Goal: Task Accomplishment & Management: Manage account settings

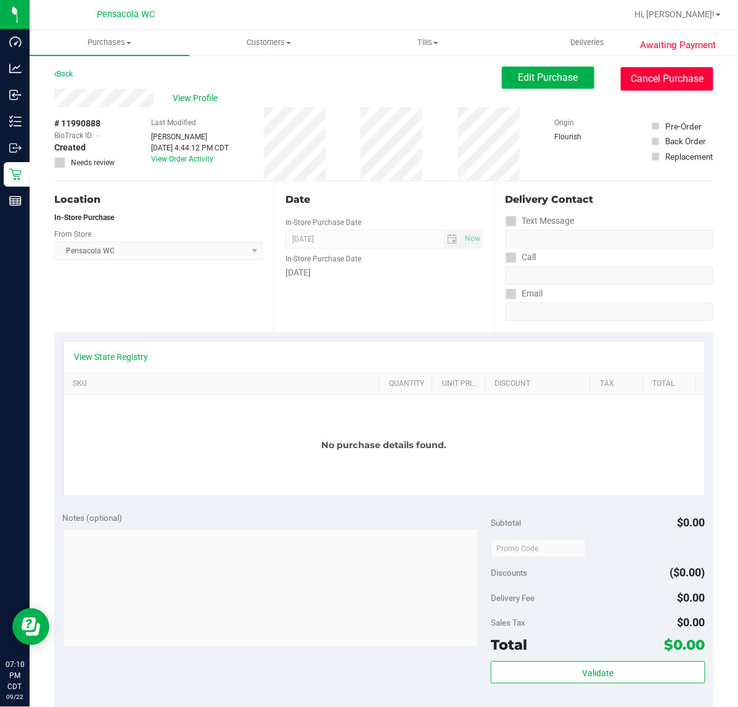
click at [655, 74] on button "Cancel Purchase" at bounding box center [667, 78] width 92 height 23
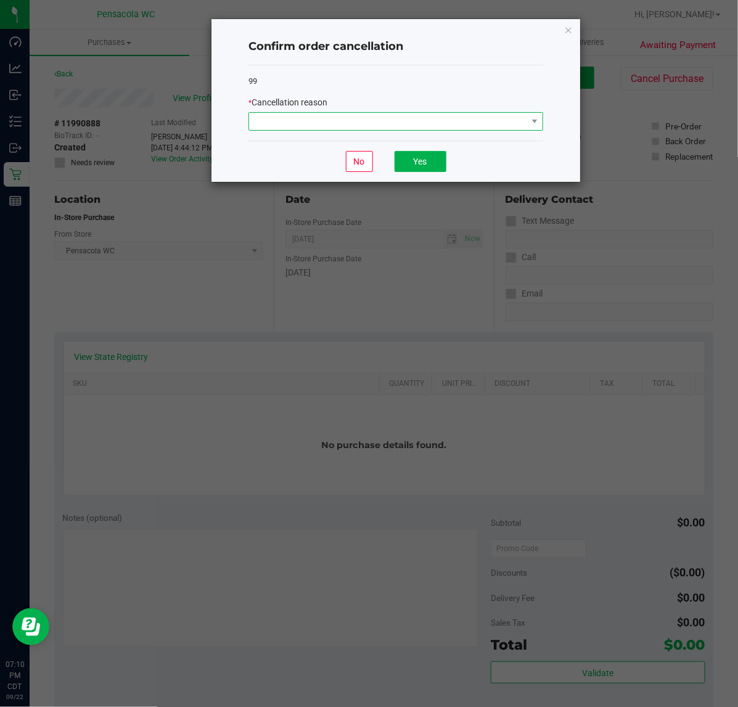
click at [341, 129] on span at bounding box center [388, 121] width 278 height 17
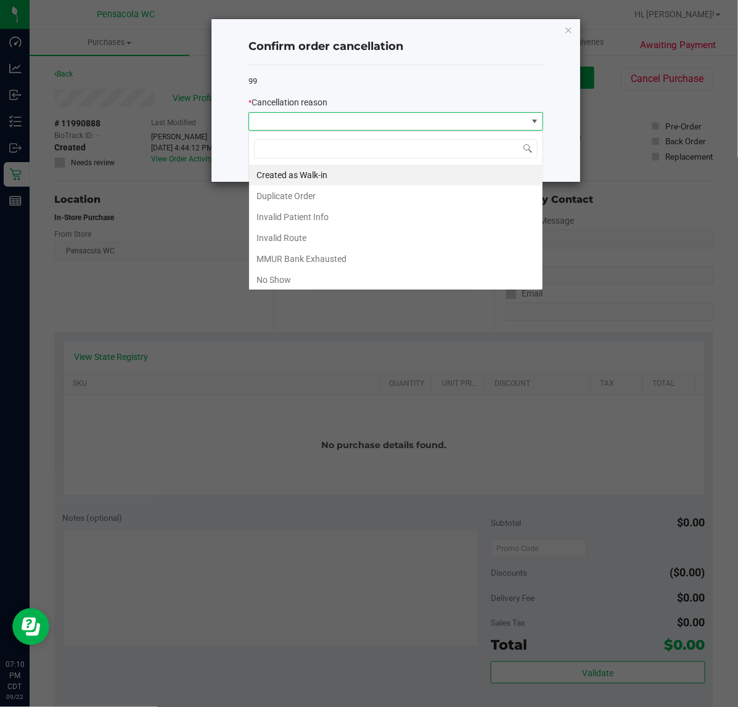
scroll to position [19, 294]
click at [311, 173] on li "Created as Walk-in" at bounding box center [395, 175] width 293 height 21
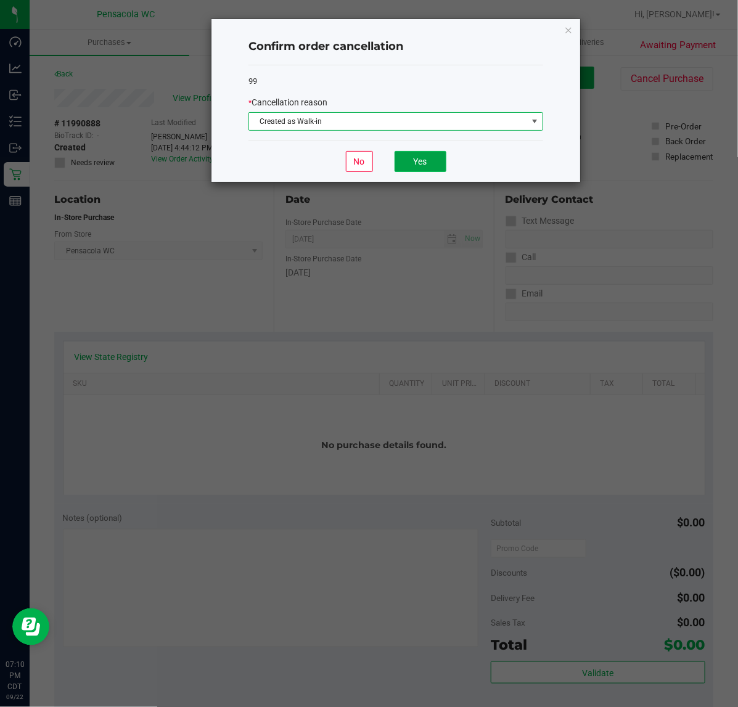
click at [432, 166] on button "Yes" at bounding box center [421, 161] width 52 height 21
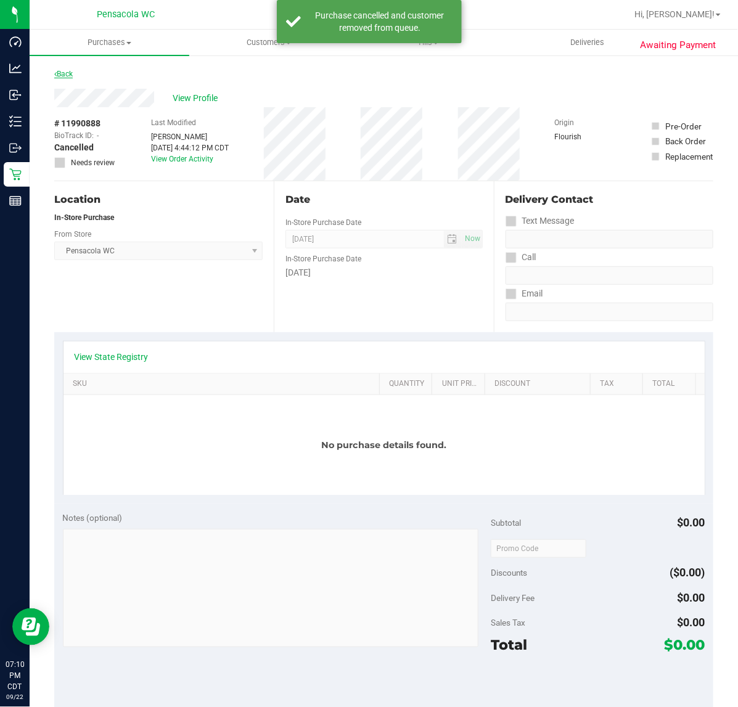
click at [54, 71] on icon at bounding box center [55, 73] width 2 height 7
